Goal: Task Accomplishment & Management: Use online tool/utility

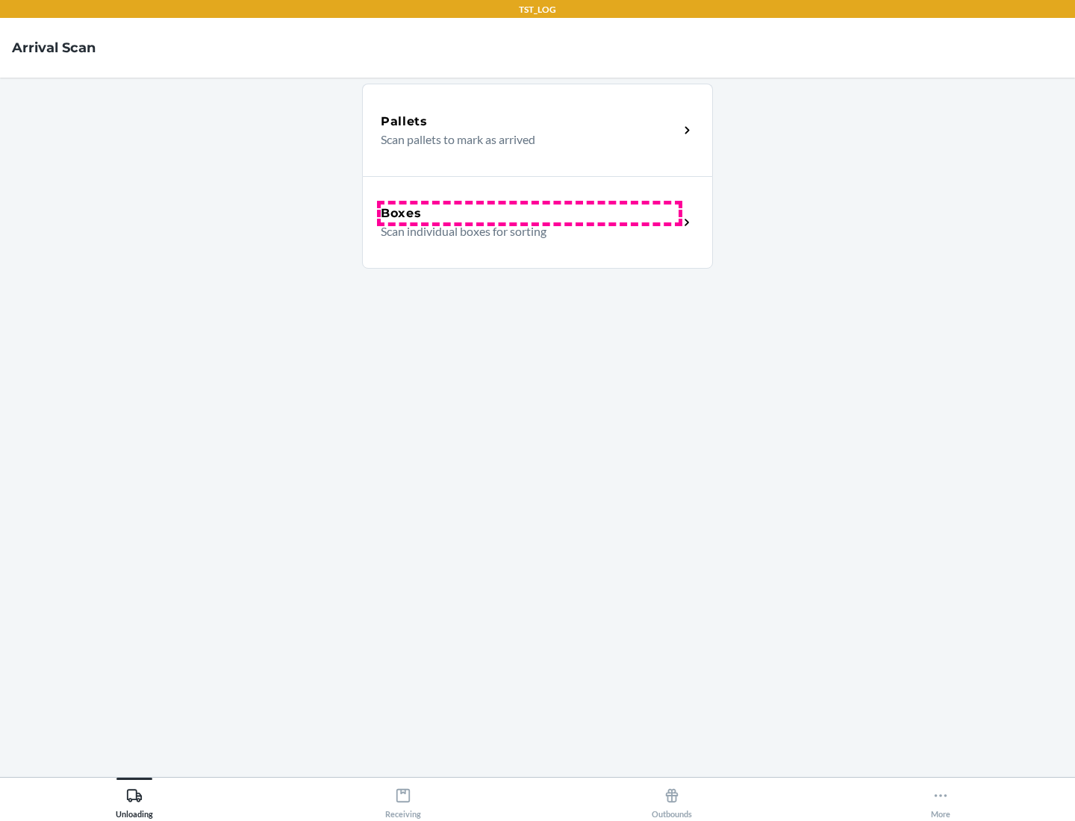
click at [529, 214] on div "Boxes" at bounding box center [530, 214] width 298 height 18
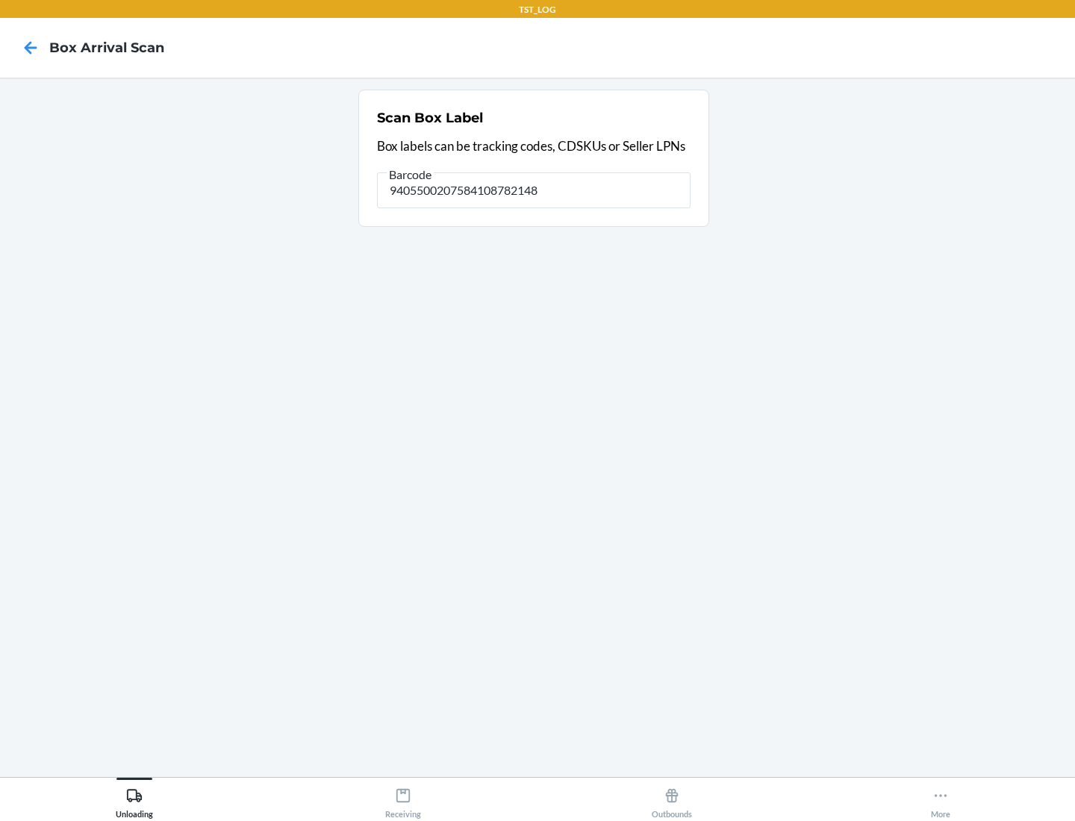
type input "9405500207584108782148"
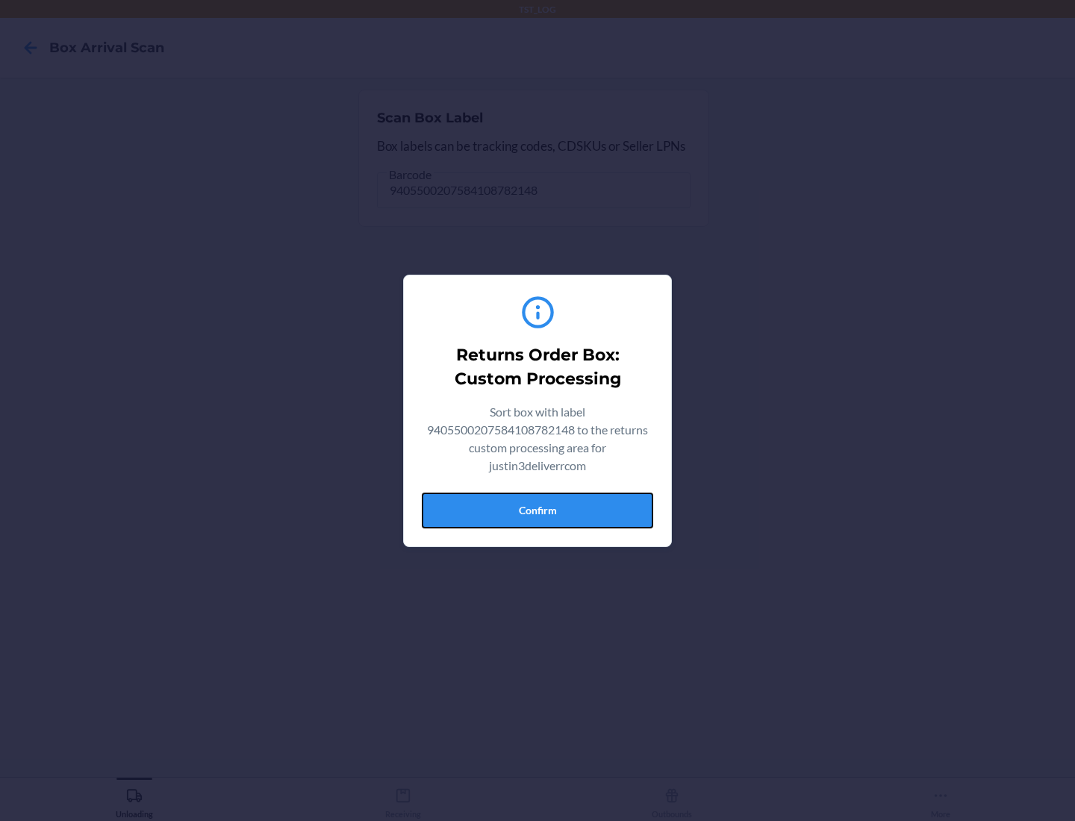
click at [538, 510] on button "Confirm" at bounding box center [538, 511] width 232 height 36
